Goal: Communication & Community: Answer question/provide support

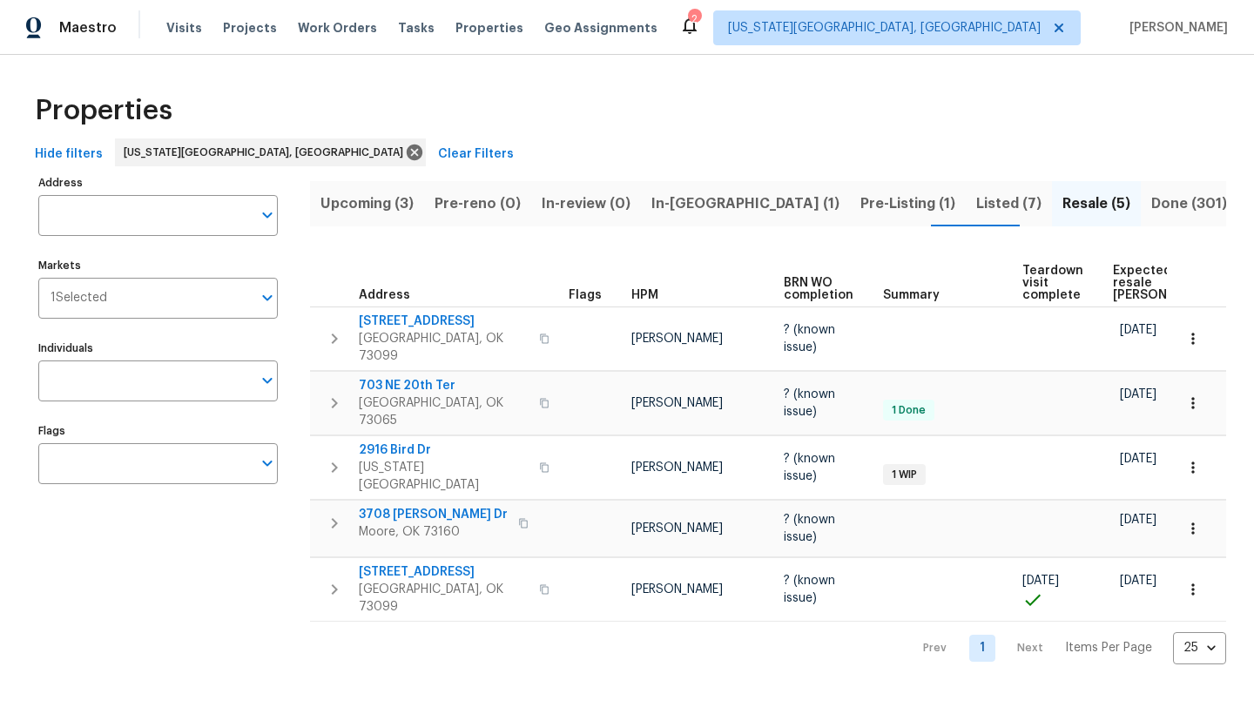
click at [659, 200] on span "In-[GEOGRAPHIC_DATA] (1)" at bounding box center [745, 204] width 188 height 24
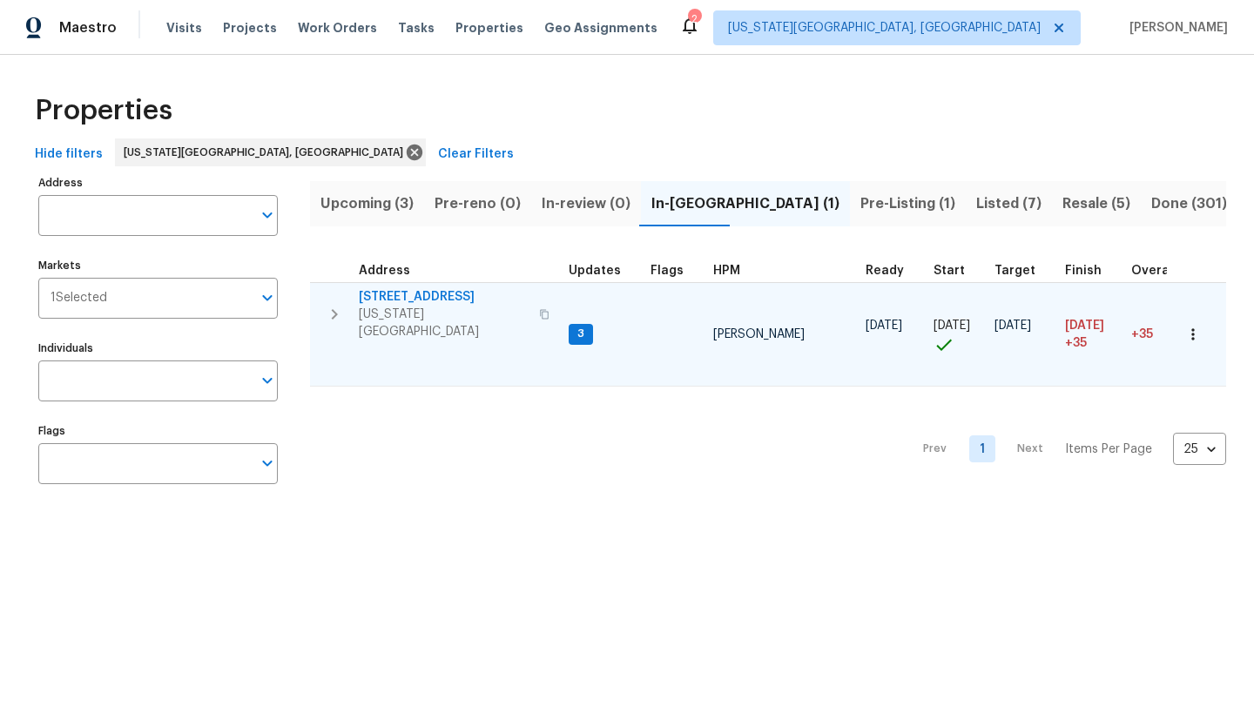
click at [419, 293] on span "[STREET_ADDRESS]" at bounding box center [444, 296] width 170 height 17
click at [416, 295] on span "[STREET_ADDRESS]" at bounding box center [444, 296] width 170 height 17
click at [1192, 326] on icon "button" at bounding box center [1192, 334] width 17 height 17
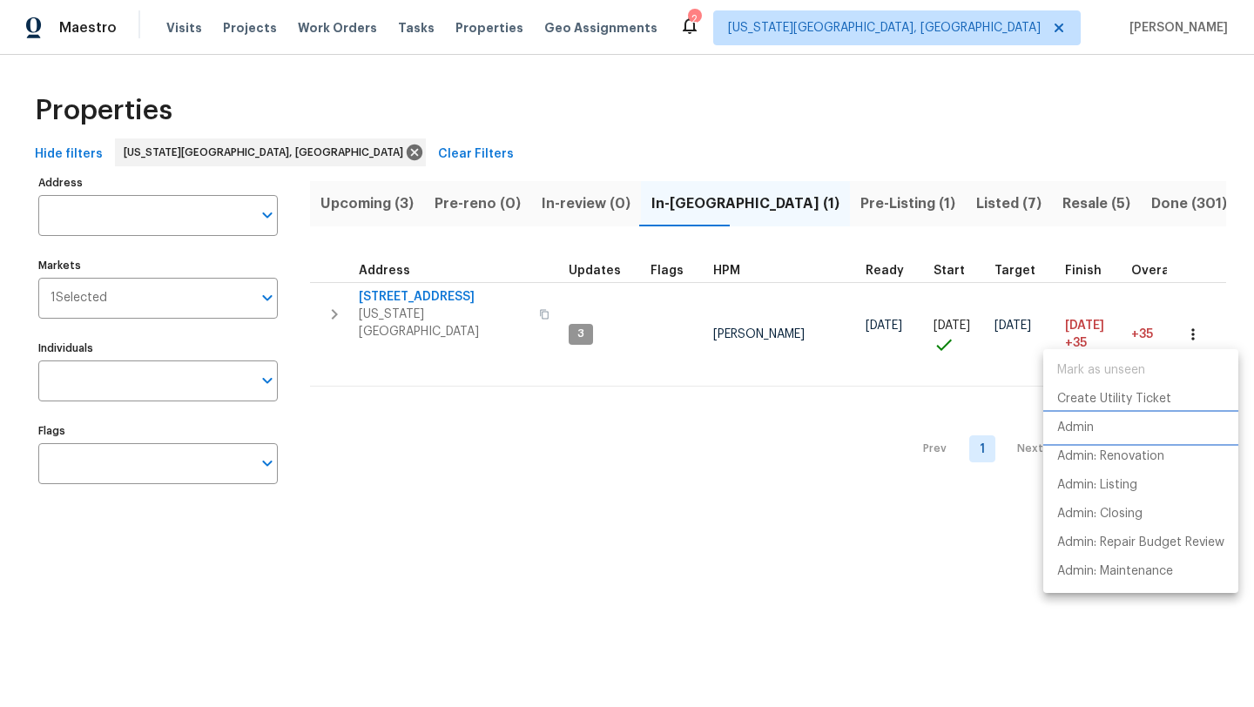
click at [1075, 421] on p "Admin" at bounding box center [1075, 428] width 37 height 18
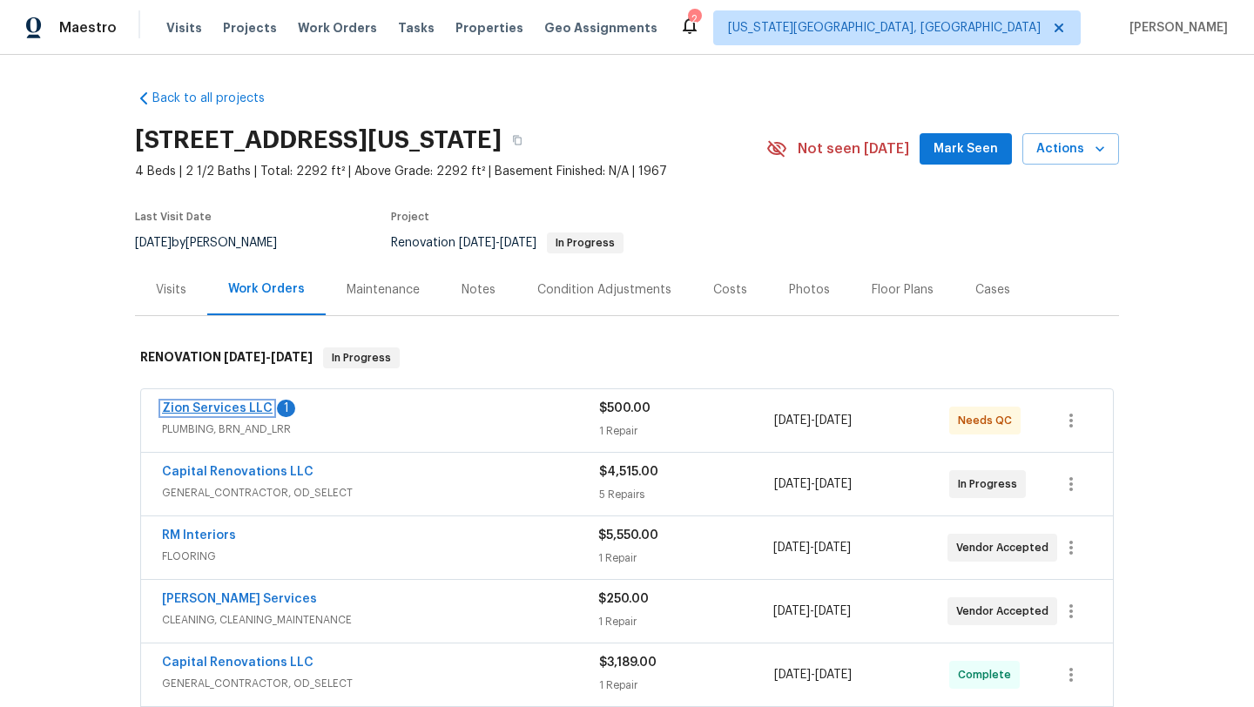
click at [216, 413] on link "Zion Services LLC" at bounding box center [217, 408] width 111 height 12
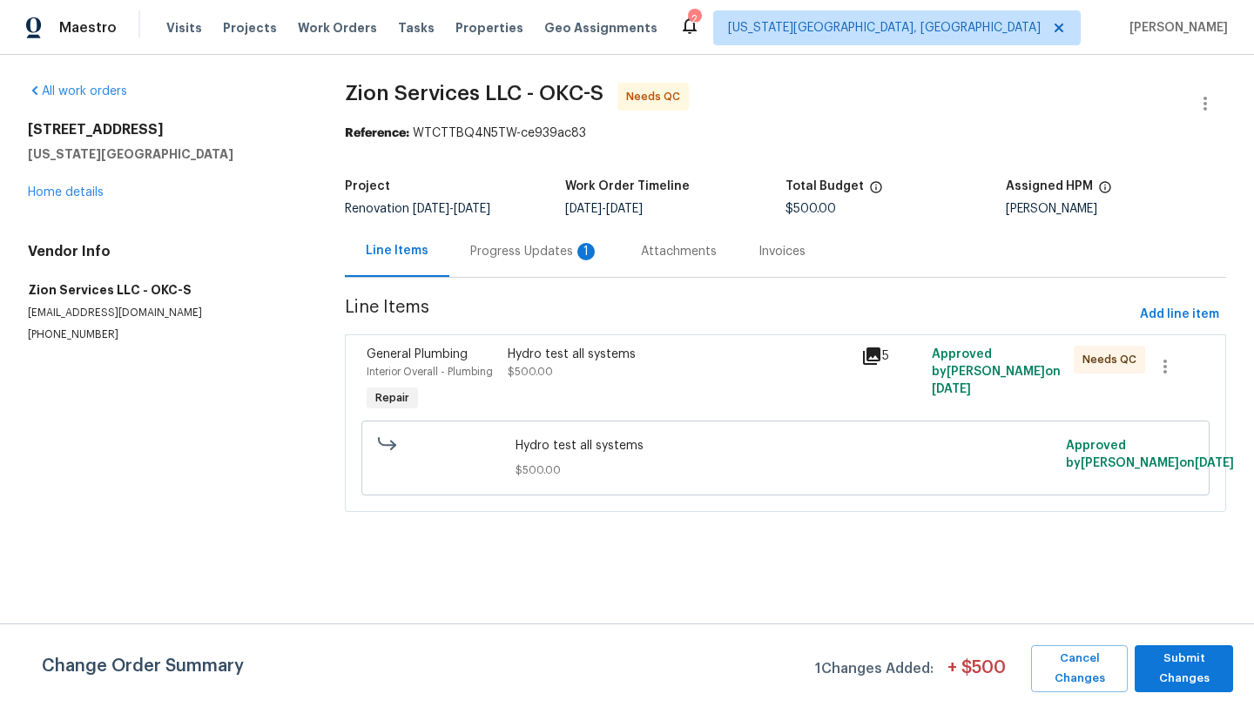
click at [481, 252] on div "Progress Updates 1" at bounding box center [534, 251] width 129 height 17
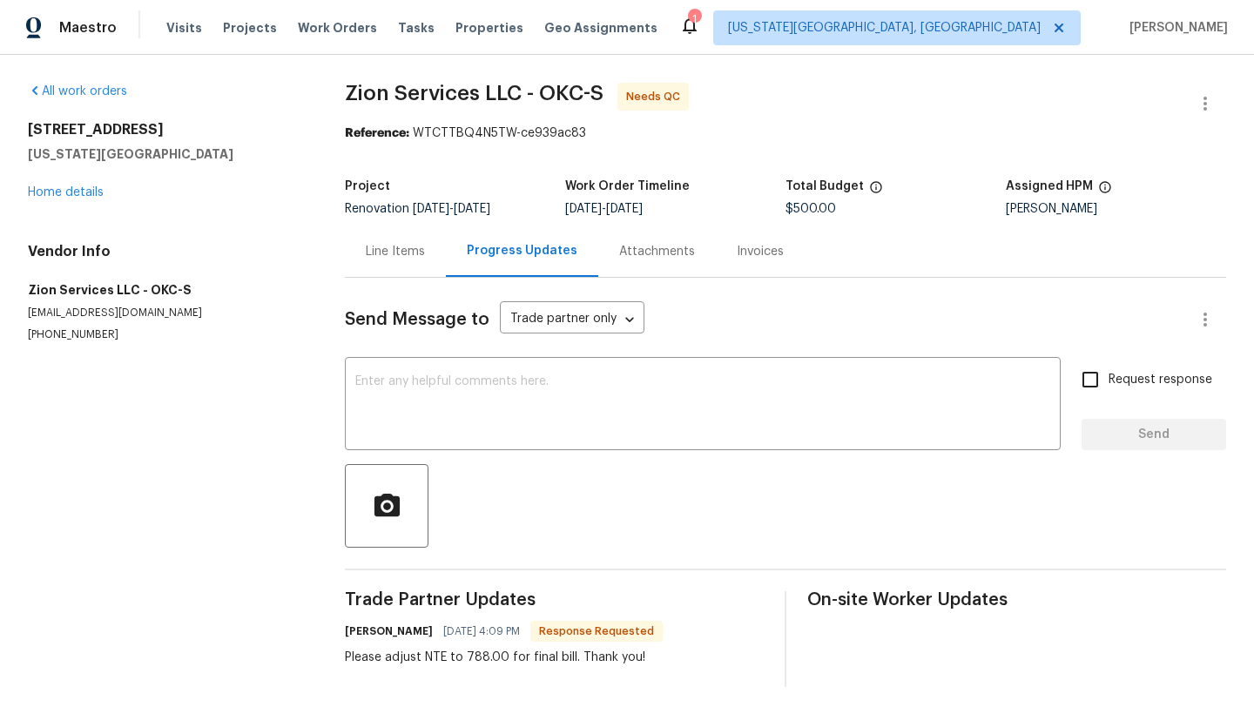
scroll to position [8, 0]
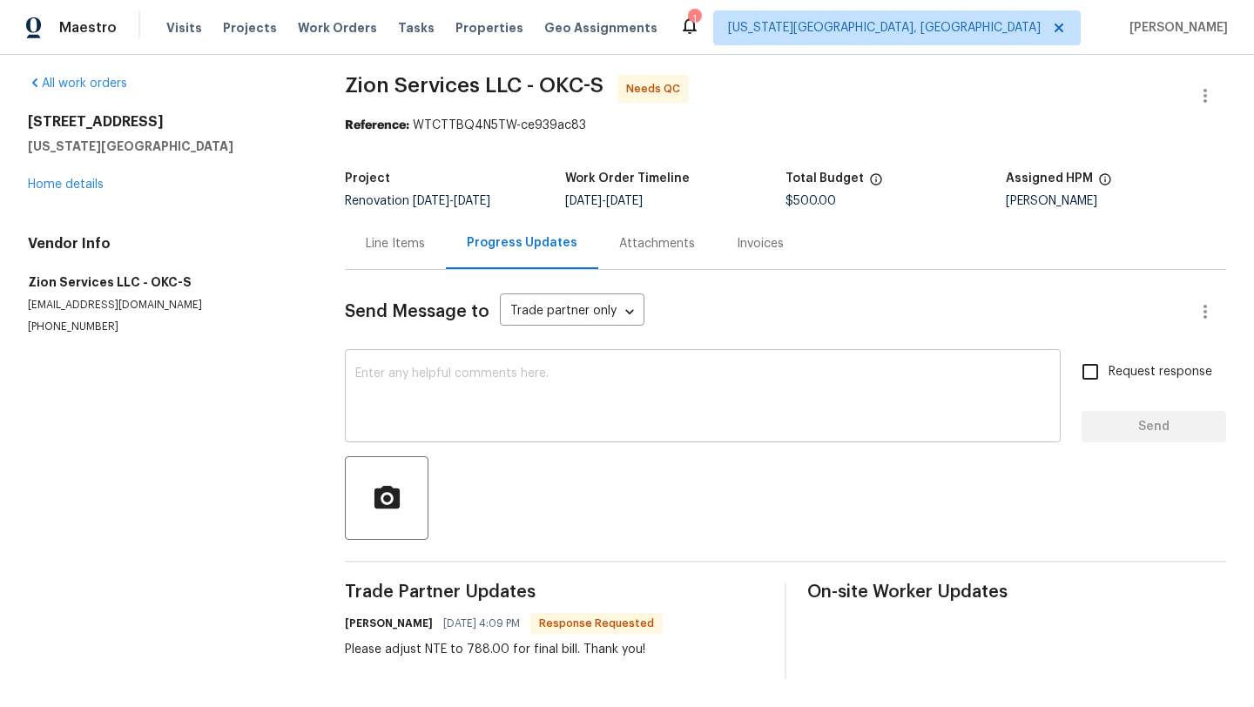
click at [426, 394] on textarea at bounding box center [702, 397] width 695 height 61
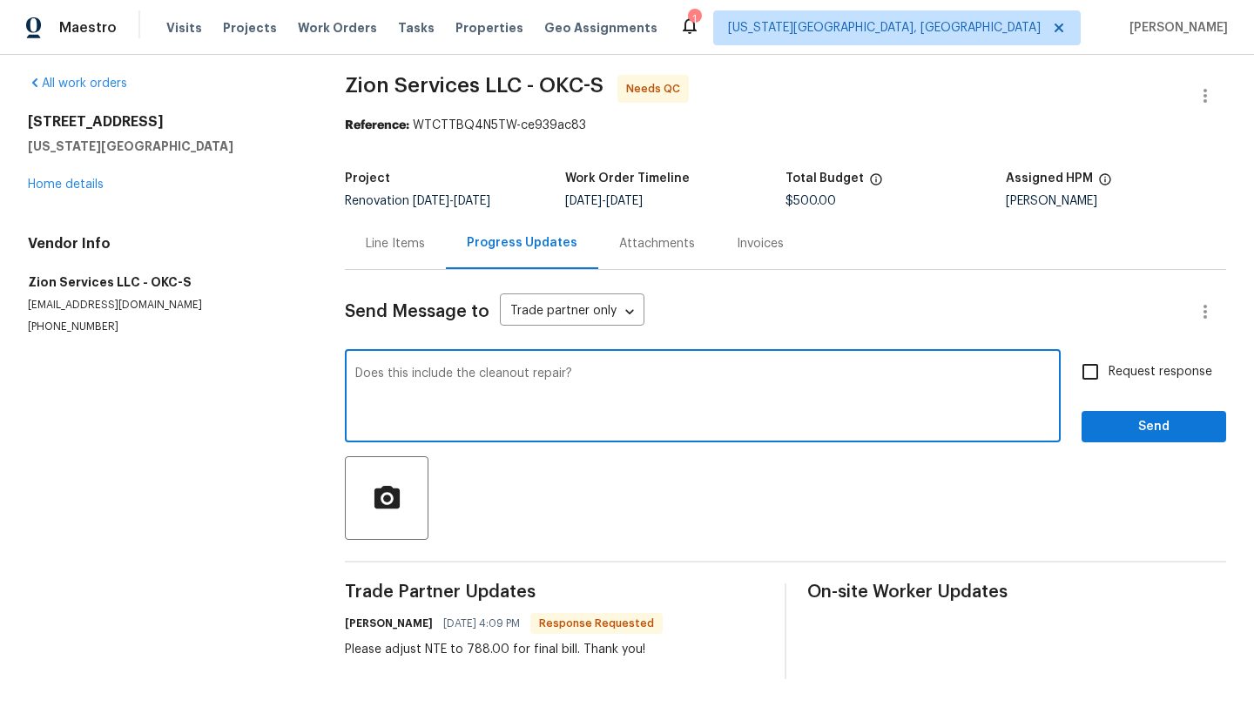
type textarea "Does this include the cleanout repair?"
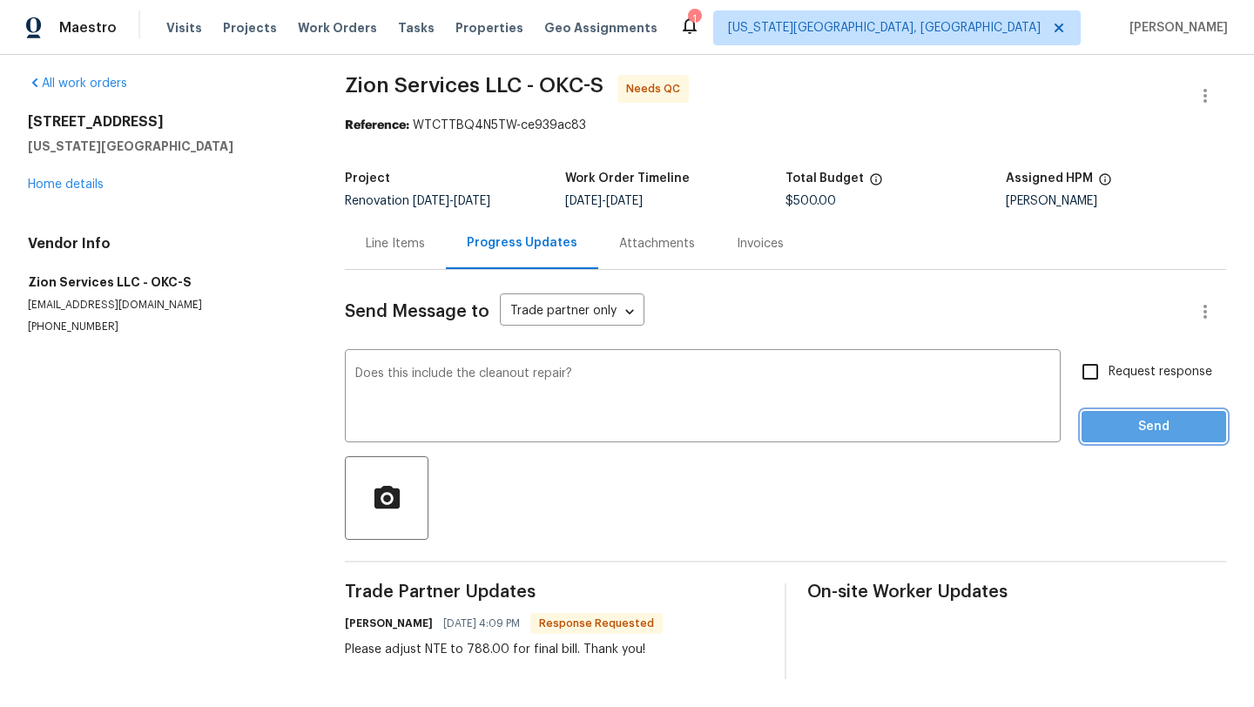
click at [1124, 439] on button "Send" at bounding box center [1153, 427] width 145 height 32
